Goal: Information Seeking & Learning: Check status

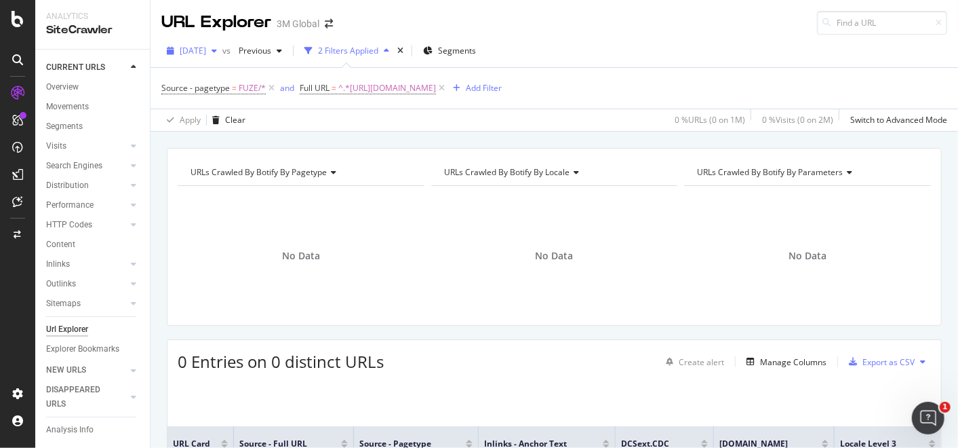
click at [217, 53] on icon "button" at bounding box center [214, 51] width 5 height 8
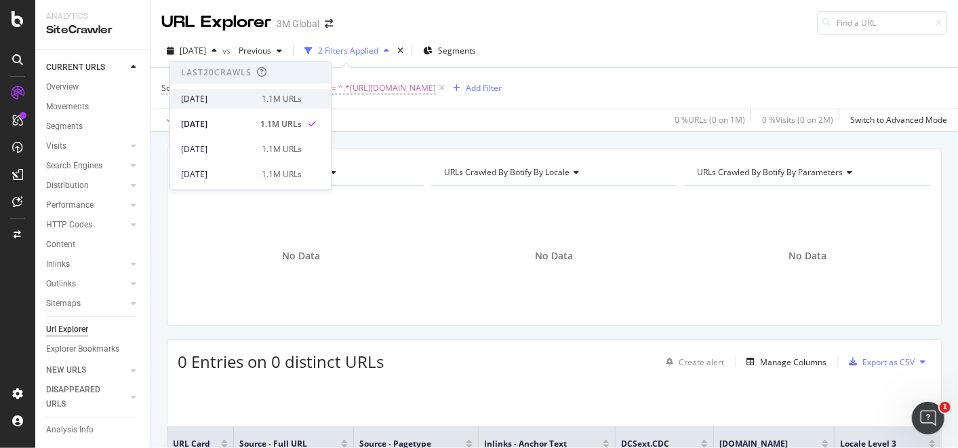
click at [264, 98] on div "1.1M URLs" at bounding box center [282, 99] width 40 height 12
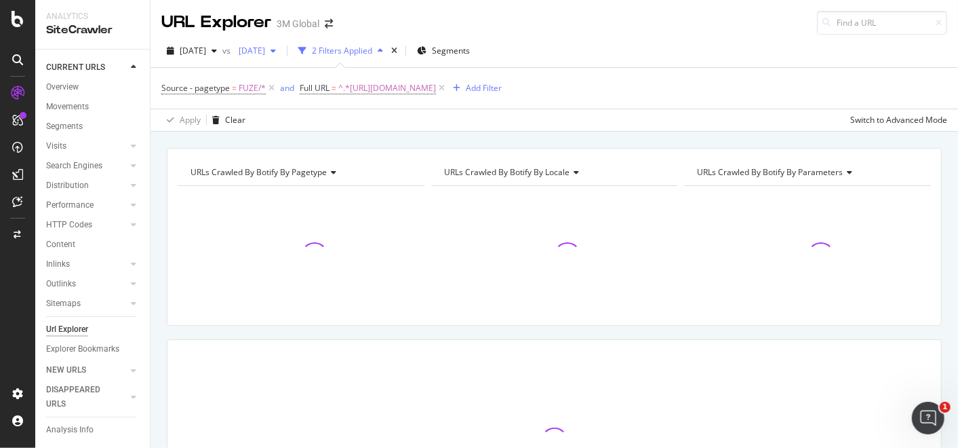
click at [265, 54] on span "[DATE]" at bounding box center [249, 51] width 32 height 12
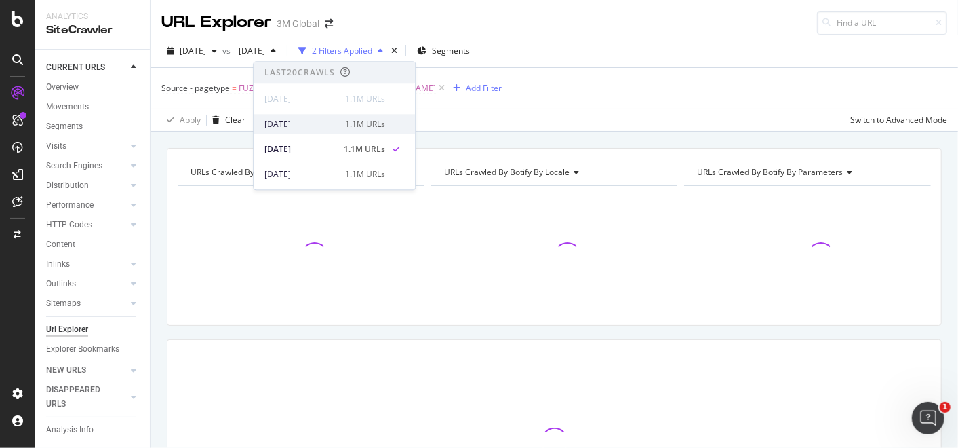
click at [317, 128] on div "[DATE]" at bounding box center [301, 124] width 73 height 12
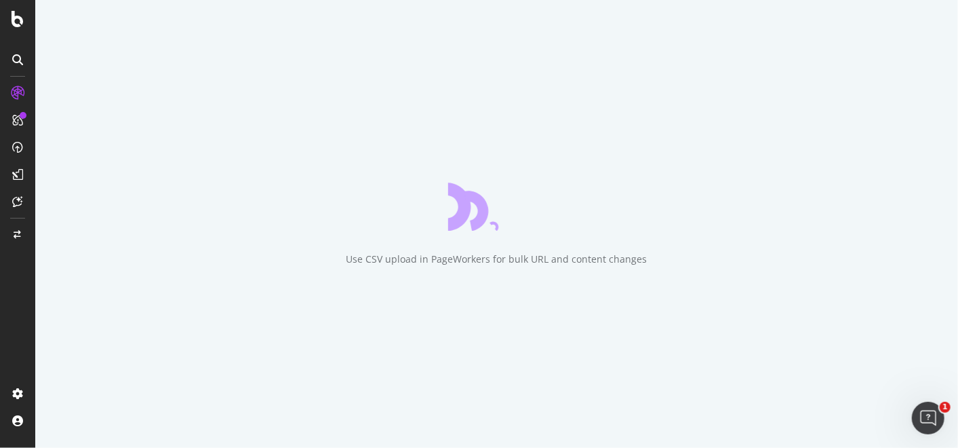
click at [490, 139] on div "Use CSV upload in PageWorkers for bulk URL and content changes" at bounding box center [496, 224] width 923 height 448
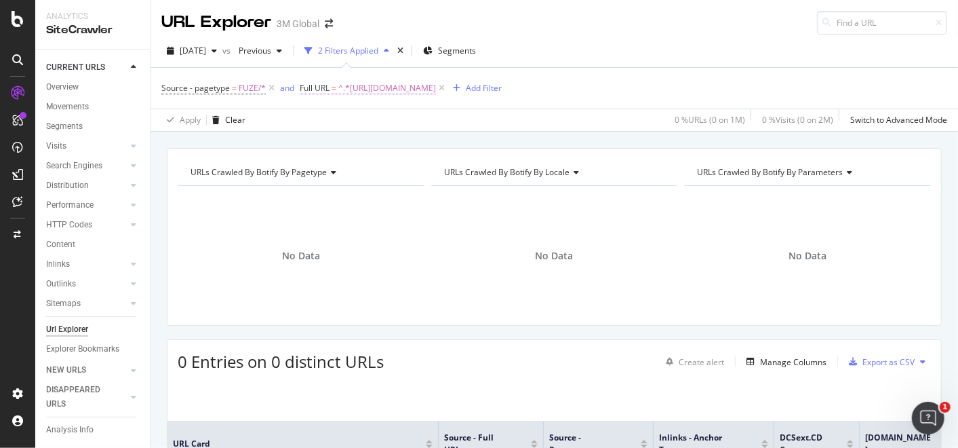
click at [436, 88] on span "^.*[URL][DOMAIN_NAME]" at bounding box center [387, 88] width 98 height 19
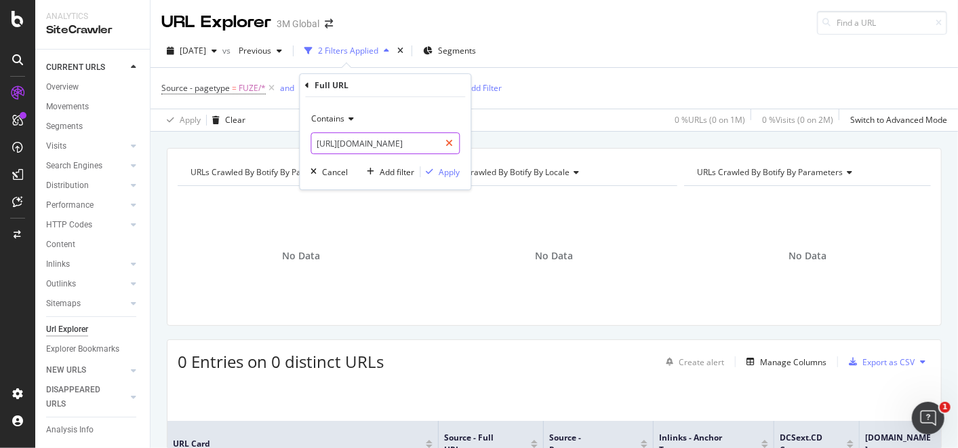
click at [448, 142] on icon at bounding box center [449, 142] width 7 height 9
click at [393, 149] on input "text" at bounding box center [385, 143] width 148 height 22
paste input "[URL][DOMAIN_NAME]"
type input "[URL][DOMAIN_NAME]"
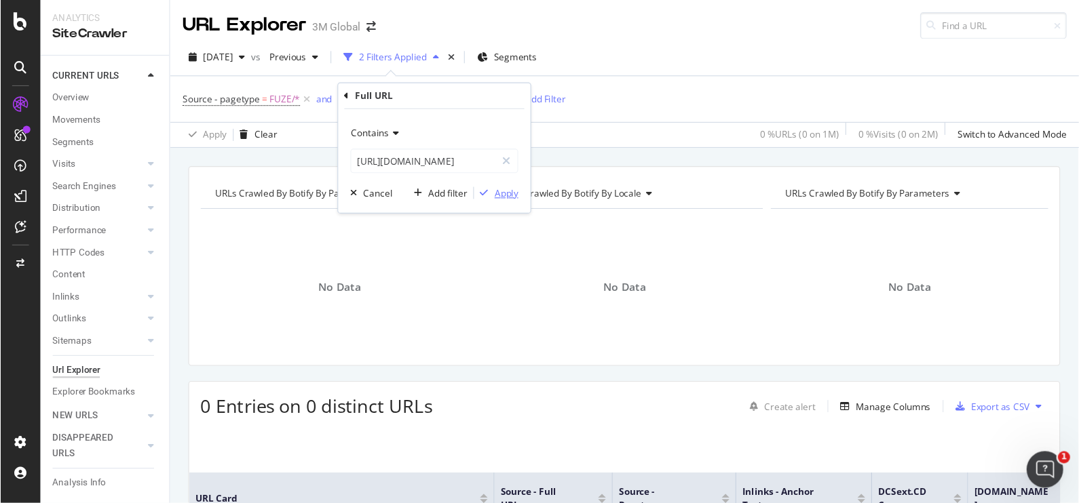
scroll to position [0, 0]
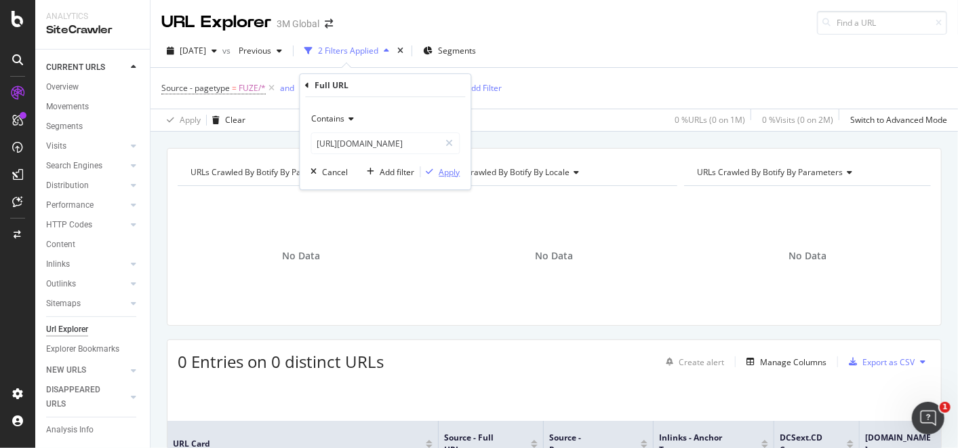
click at [437, 172] on div "button" at bounding box center [430, 172] width 18 height 8
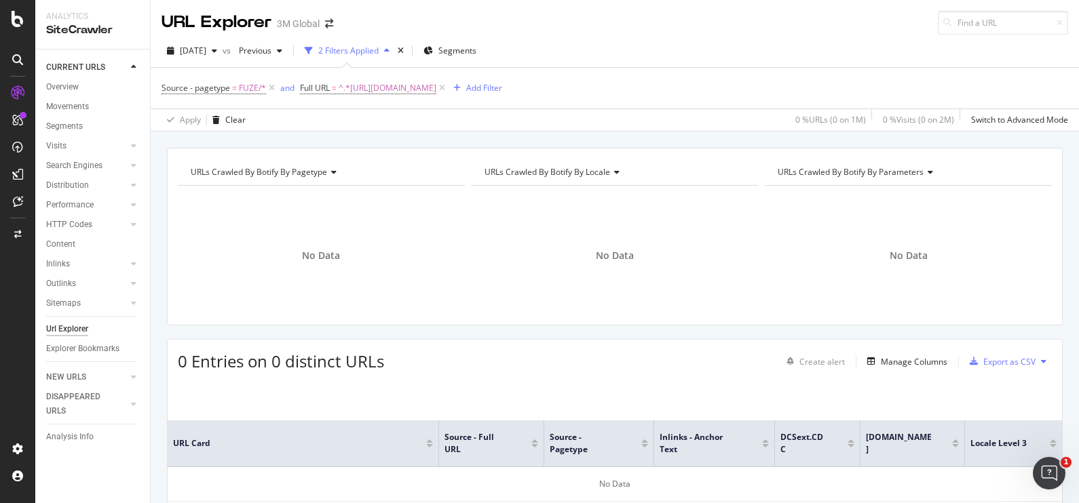
drag, startPoint x: 899, startPoint y: 0, endPoint x: 535, endPoint y: 128, distance: 386.6
click at [535, 128] on div "Apply Clear 0 % URLs ( 0 on 1M ) 0 % Visits ( 0 on 2M ) Switch to Advanced Mode" at bounding box center [615, 120] width 928 height 22
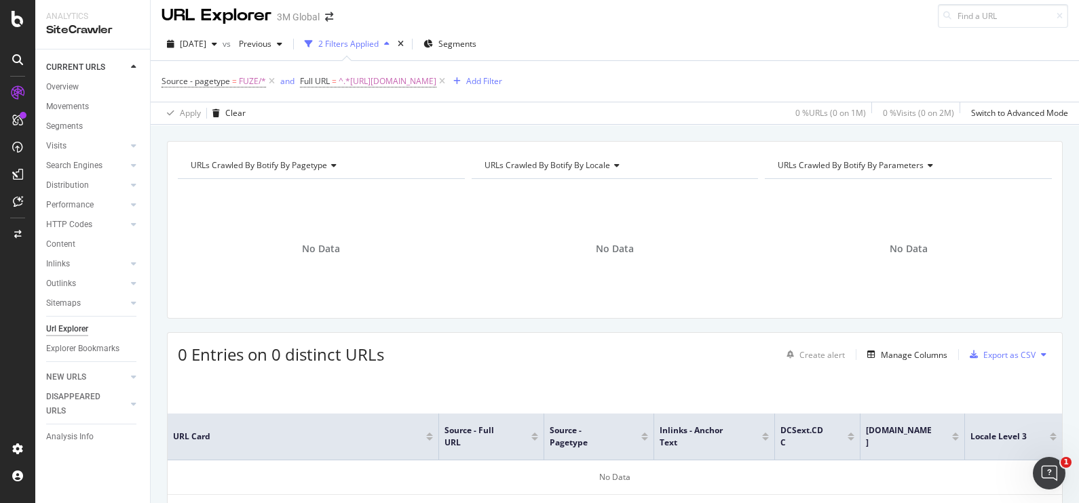
scroll to position [6, 0]
click at [848, 47] on div "[DATE] vs Previous 2 Filters Applied Segments" at bounding box center [615, 47] width 928 height 27
